Goal: Task Accomplishment & Management: Complete application form

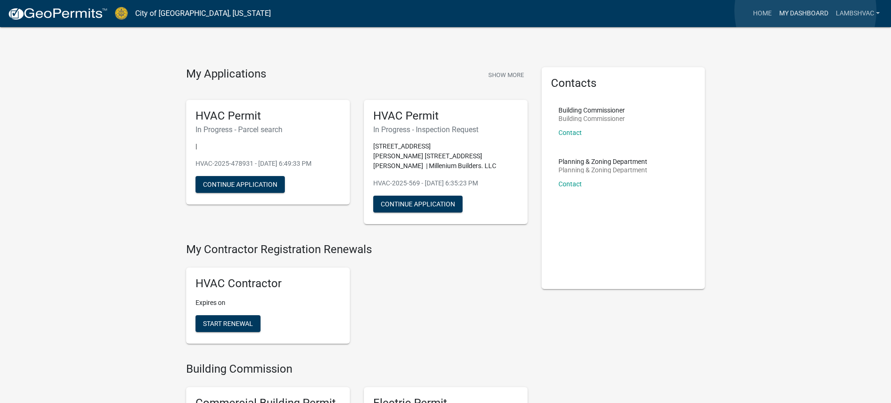
click at [805, 11] on link "My Dashboard" at bounding box center [803, 14] width 57 height 18
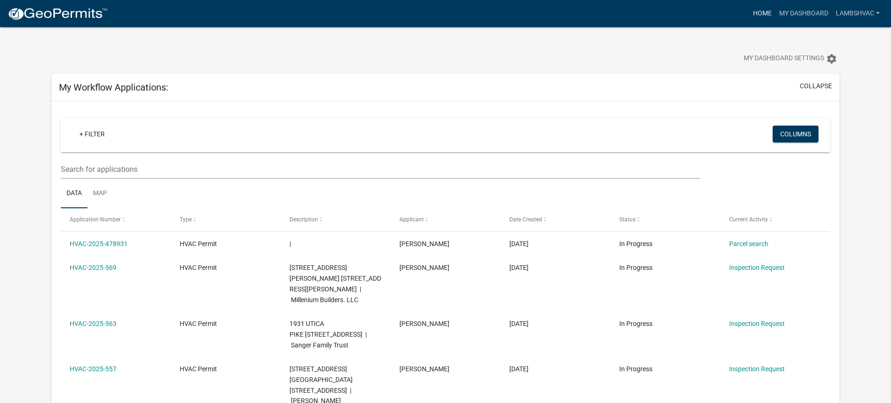
click at [766, 18] on link "Home" at bounding box center [762, 14] width 26 height 18
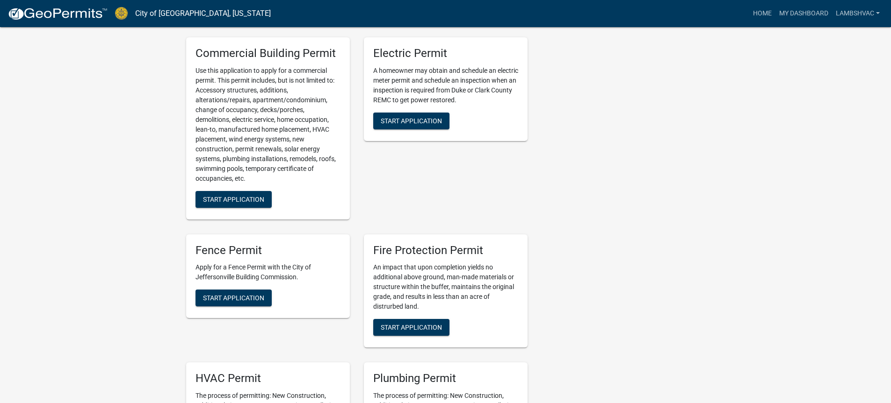
scroll to position [468, 0]
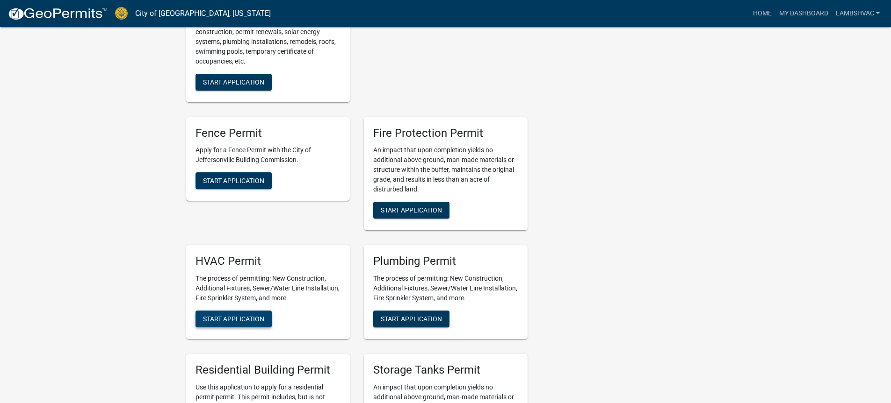
click at [233, 316] on span "Start Application" at bounding box center [233, 319] width 61 height 7
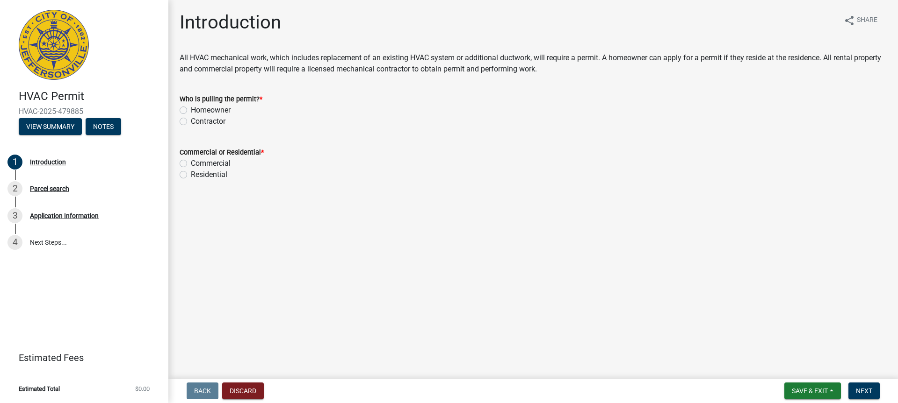
click at [191, 121] on label "Contractor" at bounding box center [208, 121] width 35 height 11
click at [191, 121] on input "Contractor" at bounding box center [194, 119] width 6 height 6
radio input "true"
click at [191, 177] on label "Residential" at bounding box center [209, 174] width 36 height 11
click at [191, 175] on input "Residential" at bounding box center [194, 172] width 6 height 6
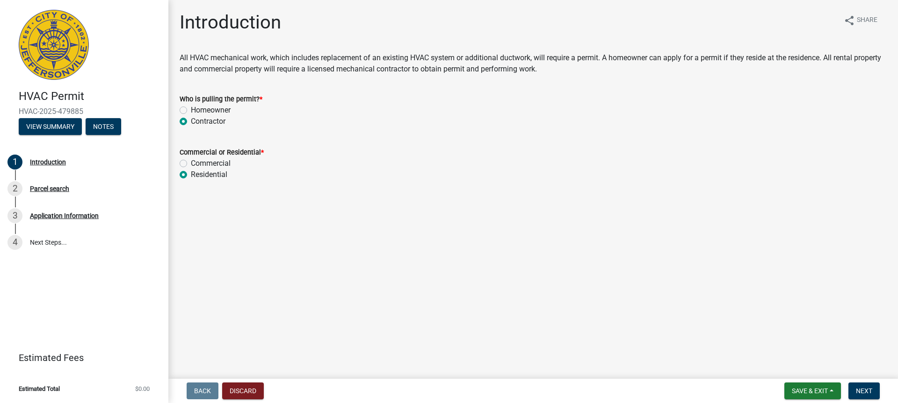
radio input "true"
click at [855, 385] on button "Next" at bounding box center [863, 391] width 31 height 17
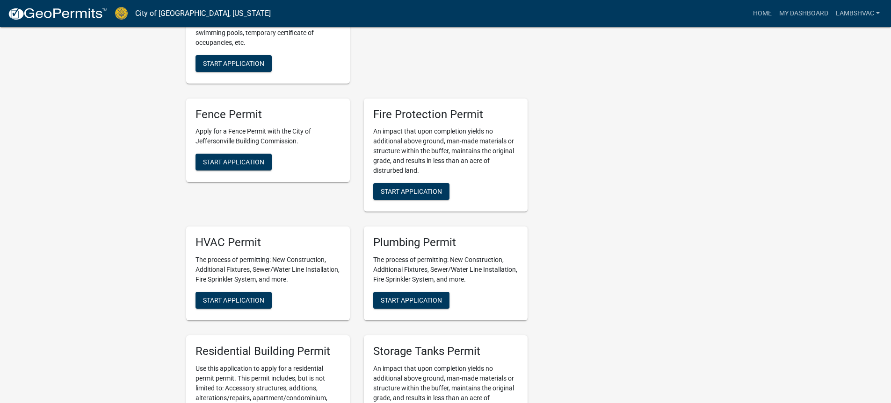
scroll to position [468, 0]
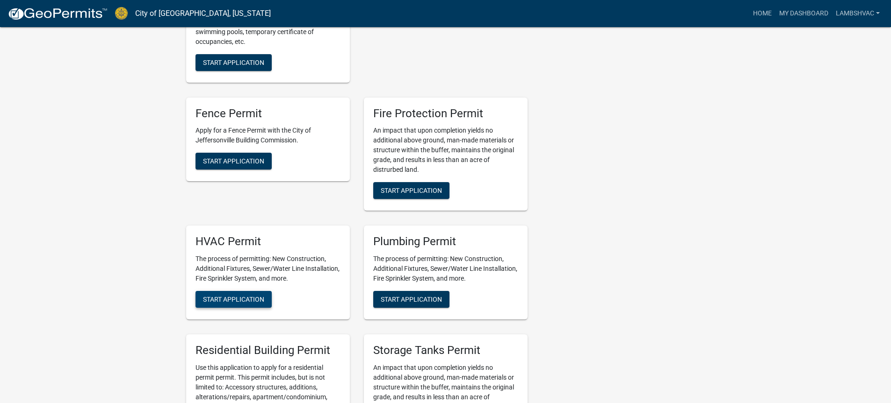
click at [251, 305] on button "Start Application" at bounding box center [233, 299] width 76 height 17
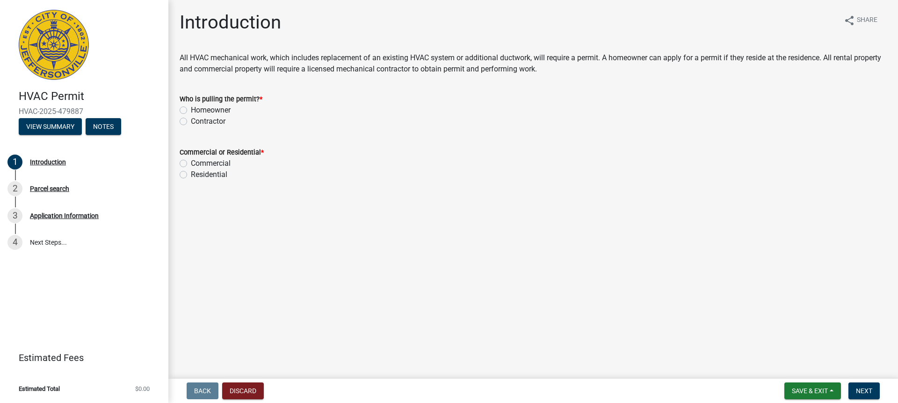
click at [191, 121] on label "Contractor" at bounding box center [208, 121] width 35 height 11
click at [191, 121] on input "Contractor" at bounding box center [194, 119] width 6 height 6
radio input "true"
click at [191, 165] on label "Commercial" at bounding box center [211, 163] width 40 height 11
click at [191, 164] on input "Commercial" at bounding box center [194, 161] width 6 height 6
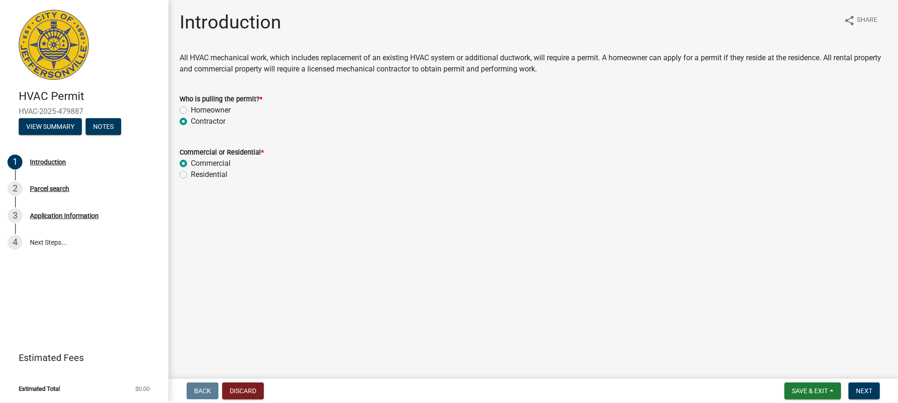
radio input "true"
click at [870, 392] on span "Next" at bounding box center [864, 391] width 16 height 7
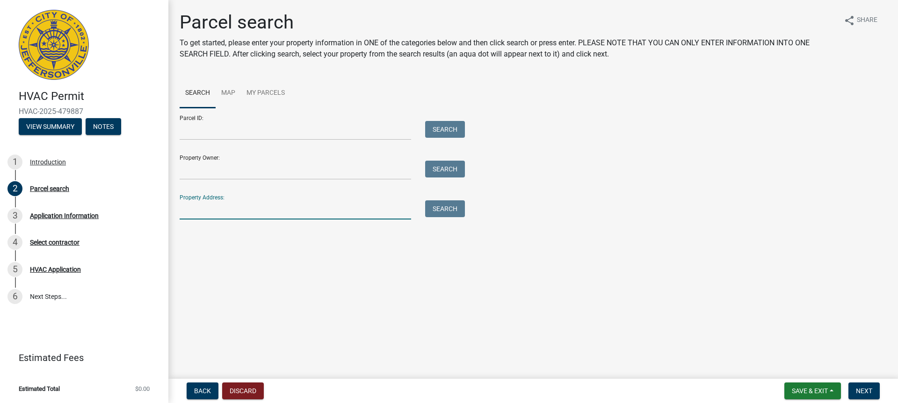
click at [196, 215] on input "Property Address:" at bounding box center [295, 210] width 231 height 19
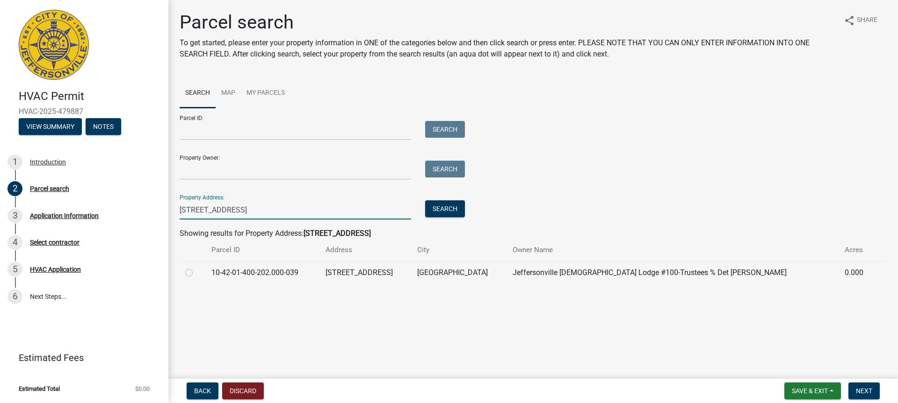
type input "[STREET_ADDRESS]"
click at [185, 275] on td at bounding box center [193, 272] width 26 height 23
click at [196, 267] on label at bounding box center [196, 267] width 0 height 0
click at [196, 273] on input "radio" at bounding box center [199, 270] width 6 height 6
radio input "true"
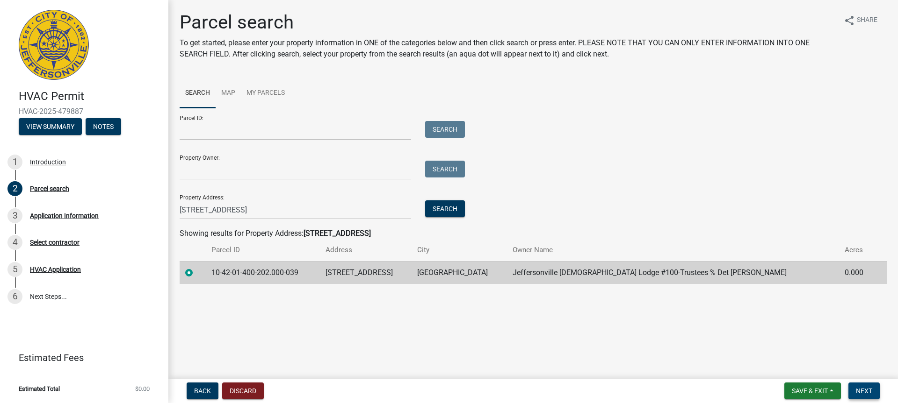
click at [870, 390] on span "Next" at bounding box center [864, 391] width 16 height 7
click at [870, 394] on span "Next" at bounding box center [864, 391] width 16 height 7
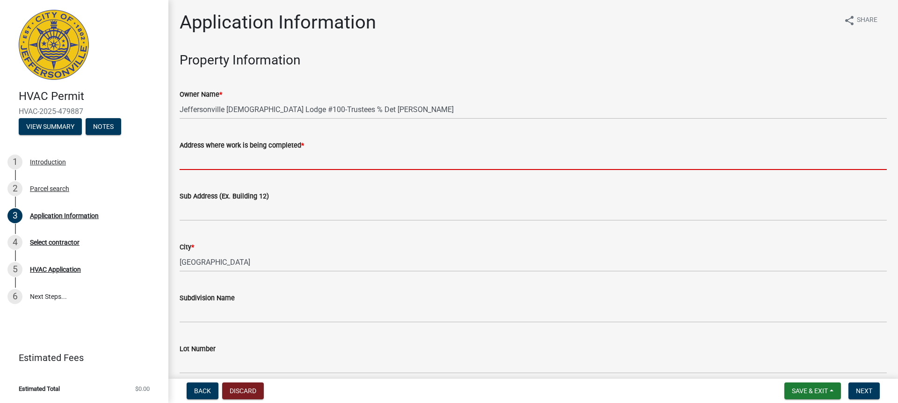
click at [223, 168] on input "Address where work is being completed *" at bounding box center [533, 160] width 707 height 19
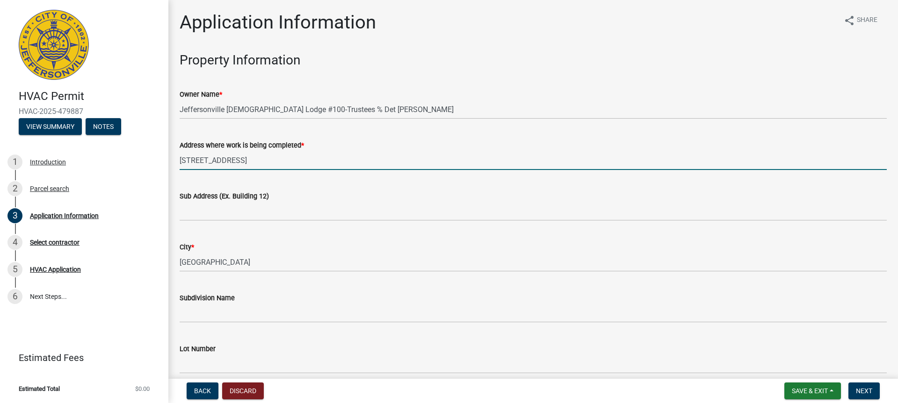
type input "[STREET_ADDRESS]"
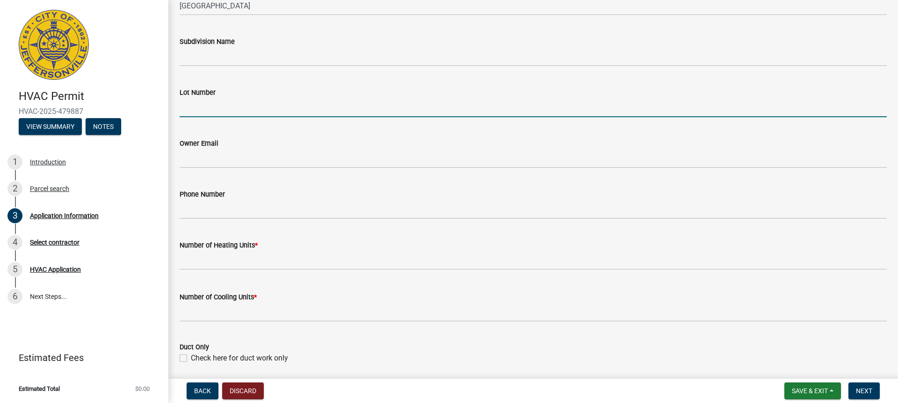
scroll to position [281, 0]
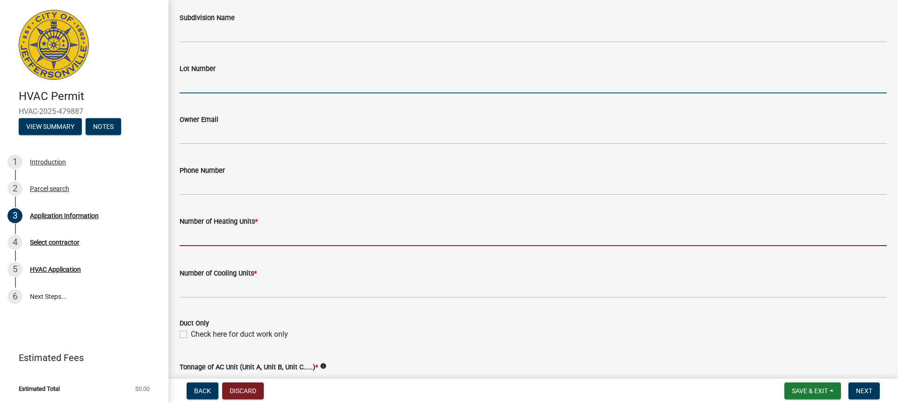
click at [204, 239] on input "text" at bounding box center [533, 236] width 707 height 19
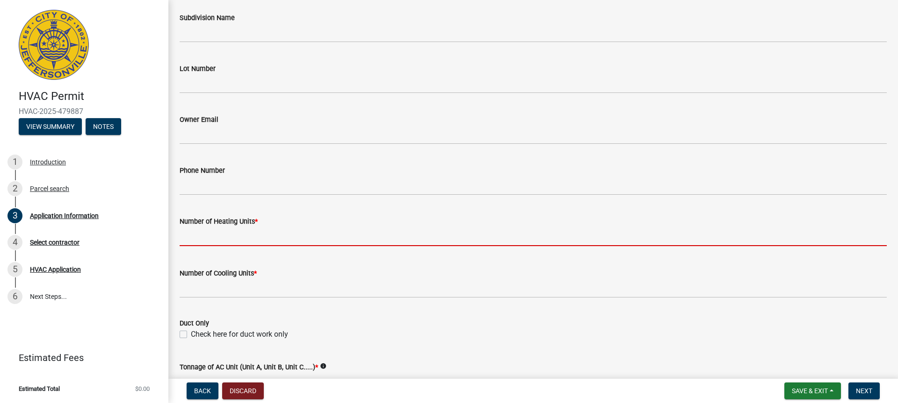
type input "1"
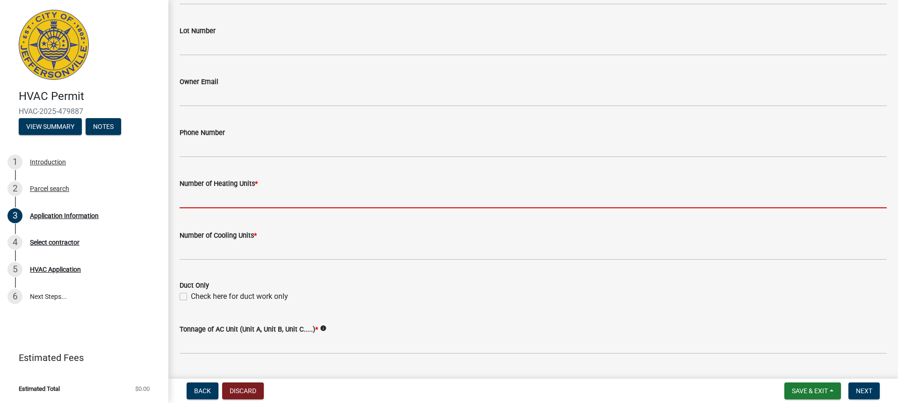
scroll to position [324, 0]
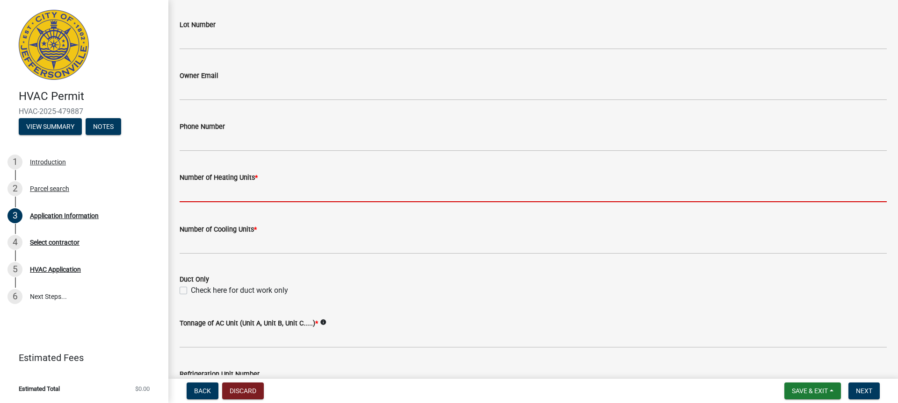
click at [185, 194] on input "text" at bounding box center [533, 192] width 707 height 19
type input "0"
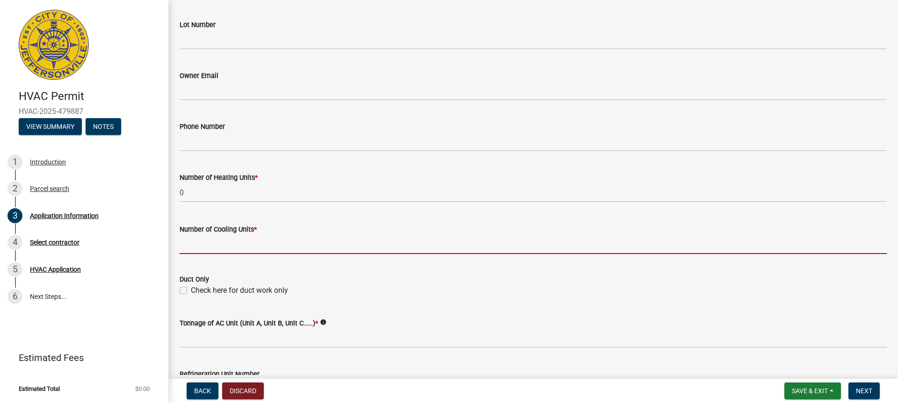
click at [217, 251] on input "text" at bounding box center [533, 244] width 707 height 19
type input "0"
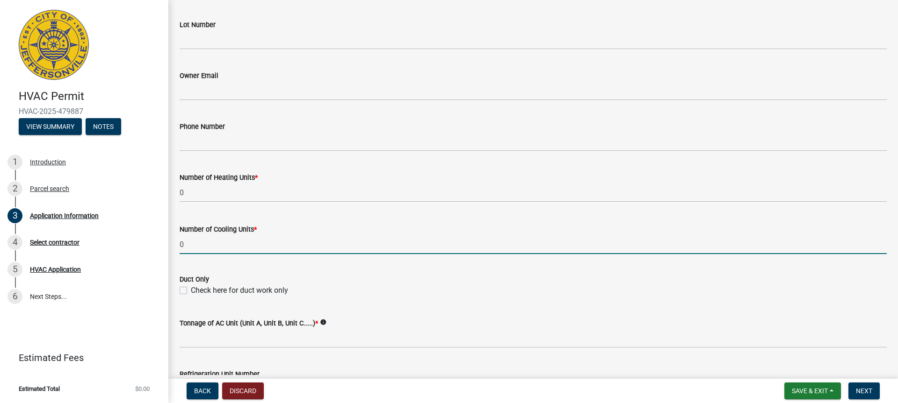
scroll to position [418, 0]
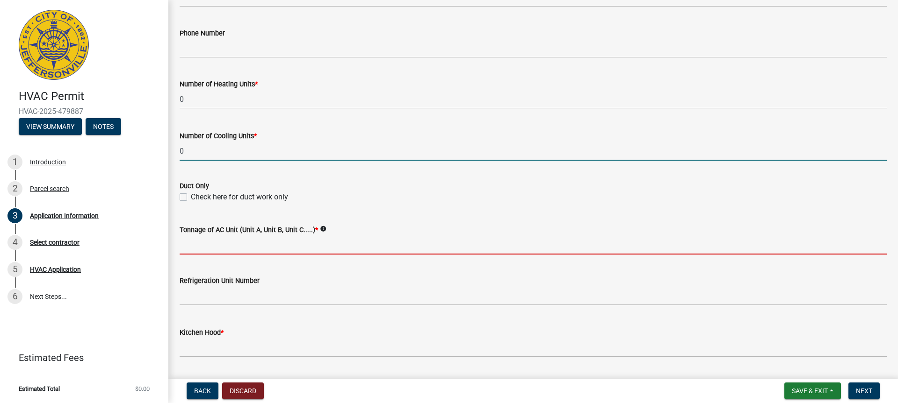
click at [204, 246] on input "Tonnage of AC Unit (Unit A, Unit B, Unit C.....) *" at bounding box center [533, 245] width 707 height 19
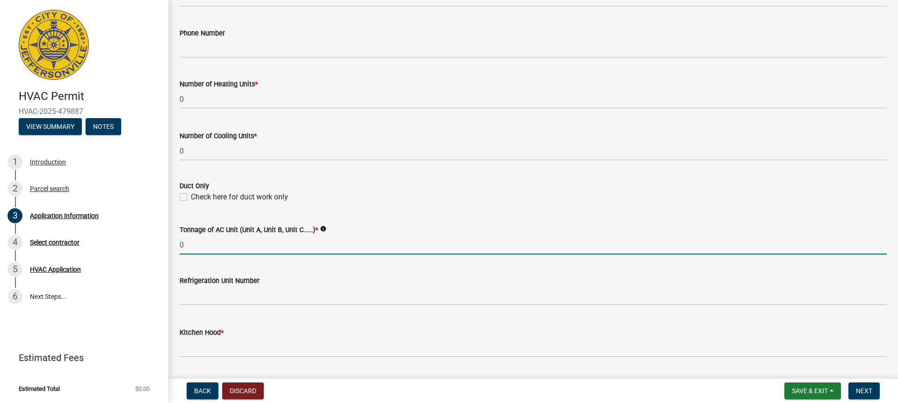
type input "0"
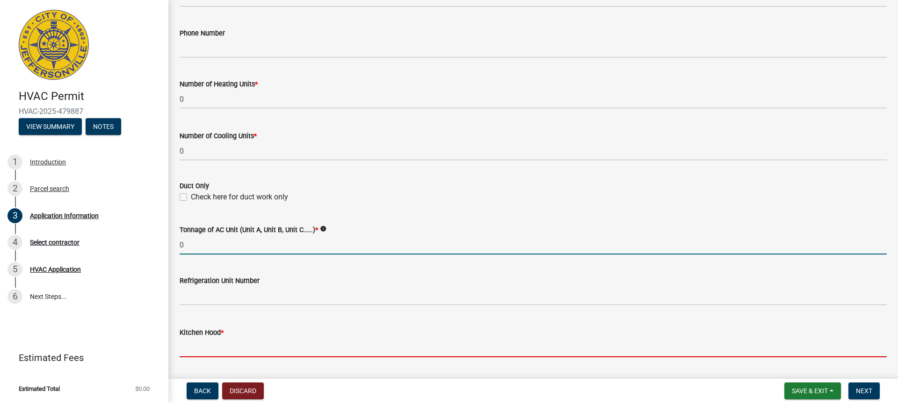
click at [199, 351] on input "text" at bounding box center [533, 347] width 707 height 19
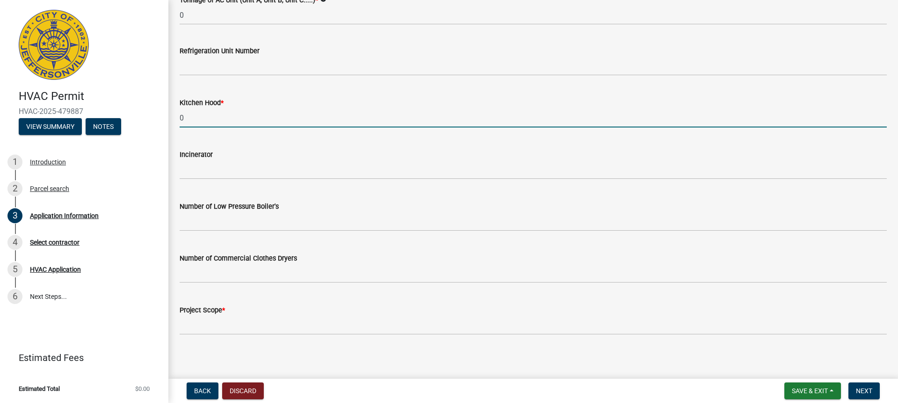
scroll to position [652, 0]
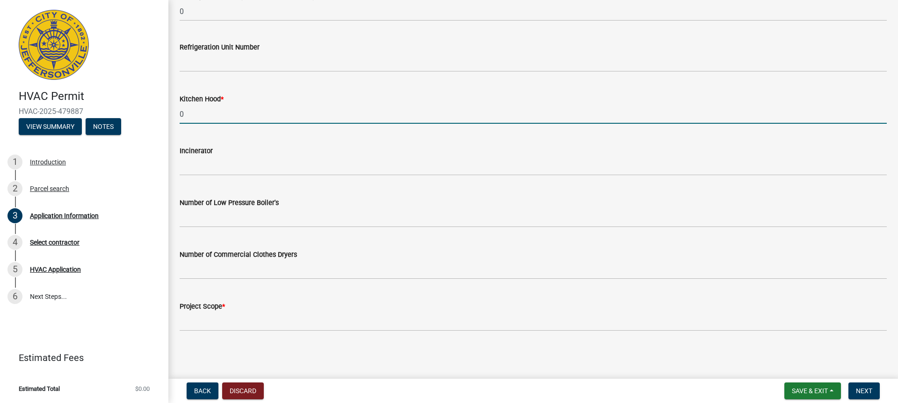
type input "0"
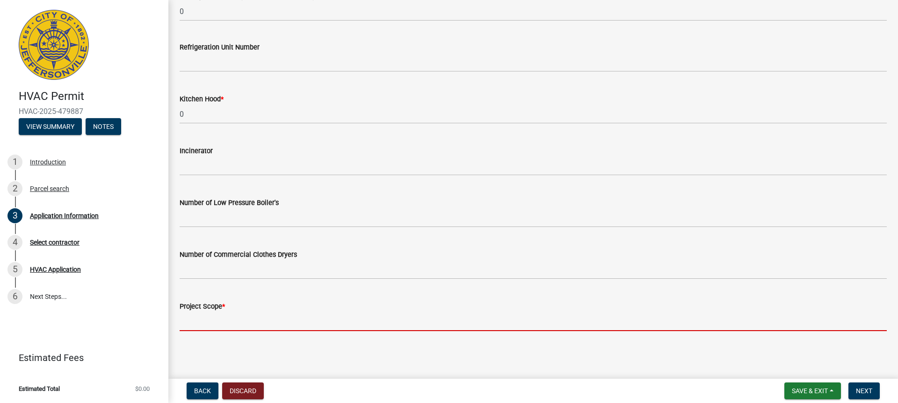
click at [199, 321] on input "Project Scope *" at bounding box center [533, 321] width 707 height 19
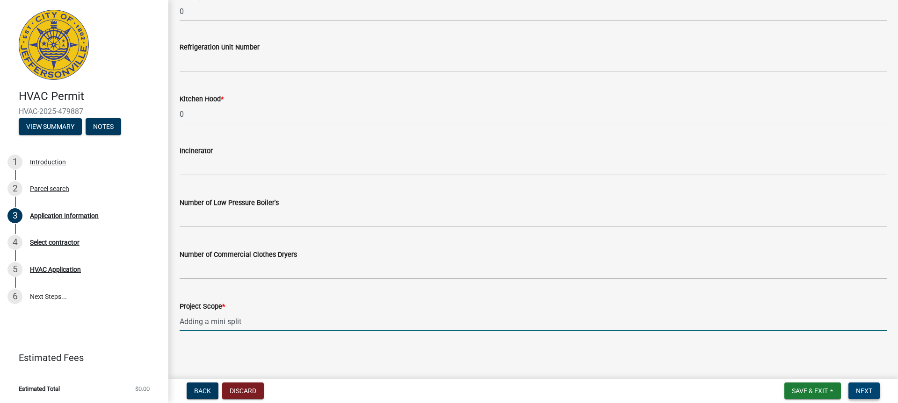
type input "Adding a mini split"
click at [852, 388] on button "Next" at bounding box center [863, 391] width 31 height 17
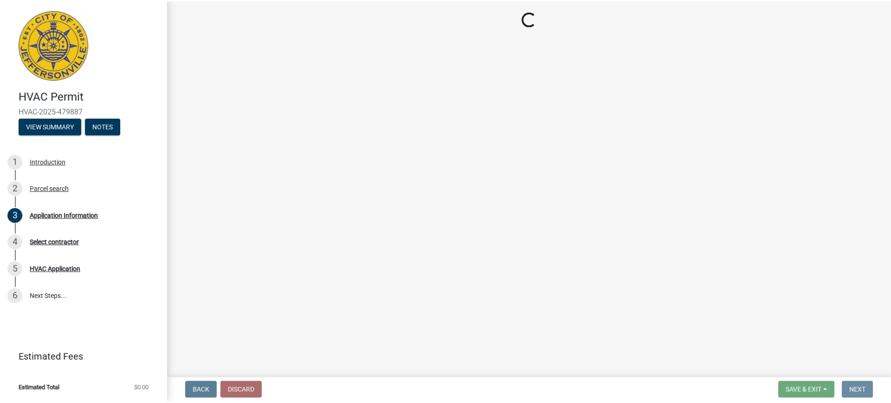
scroll to position [0, 0]
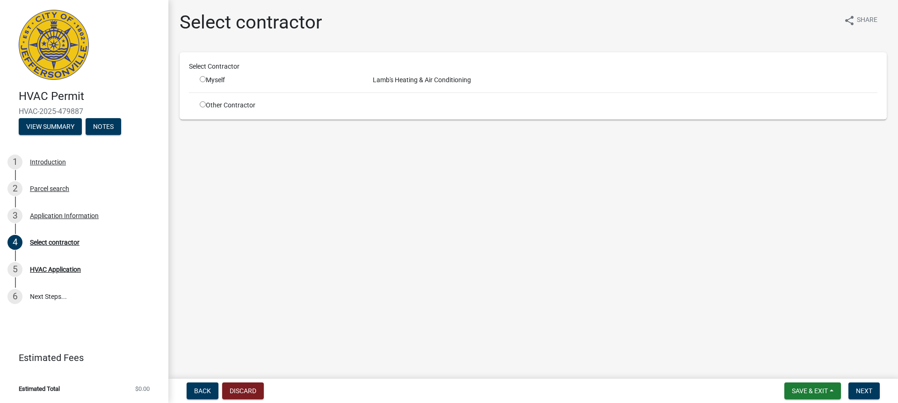
click at [203, 79] on input "radio" at bounding box center [203, 79] width 6 height 6
radio input "true"
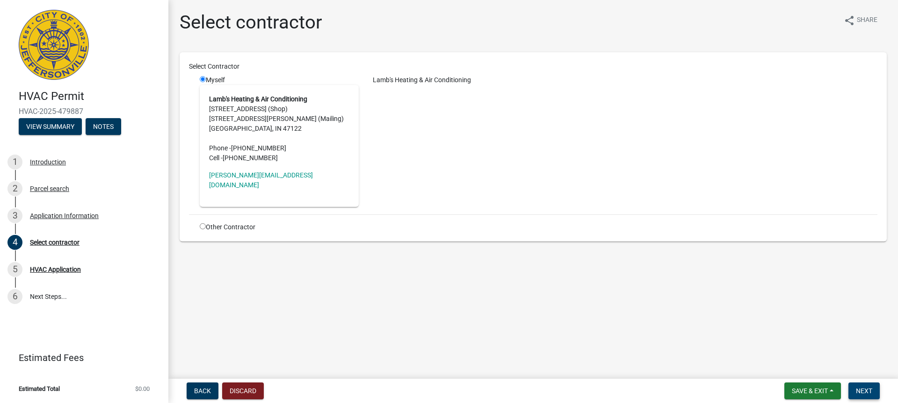
click at [872, 388] on span "Next" at bounding box center [864, 391] width 16 height 7
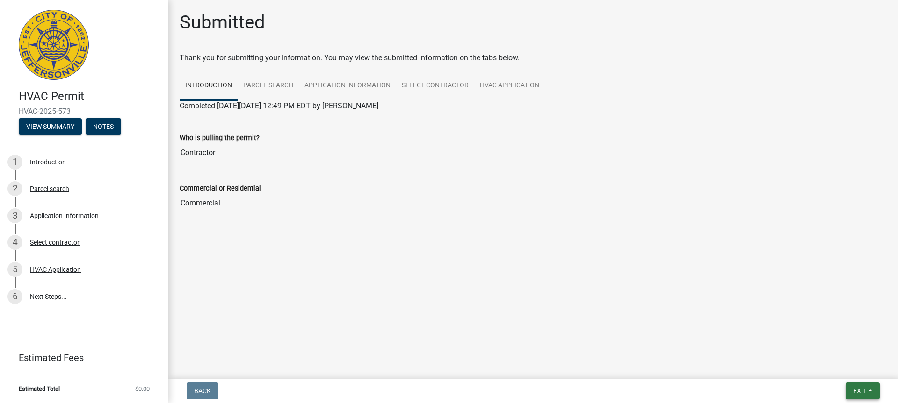
click at [872, 388] on button "Exit" at bounding box center [862, 391] width 34 height 17
click at [829, 369] on button "Save & Exit" at bounding box center [842, 367] width 75 height 22
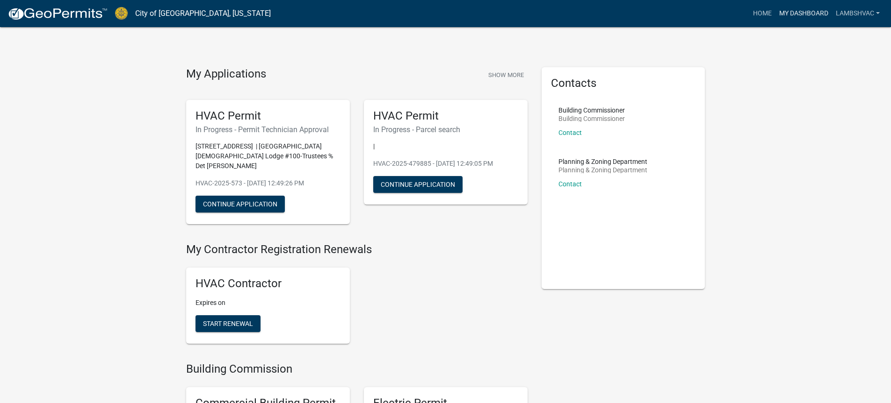
click at [787, 14] on link "My Dashboard" at bounding box center [803, 14] width 57 height 18
